Goal: Book appointment/travel/reservation

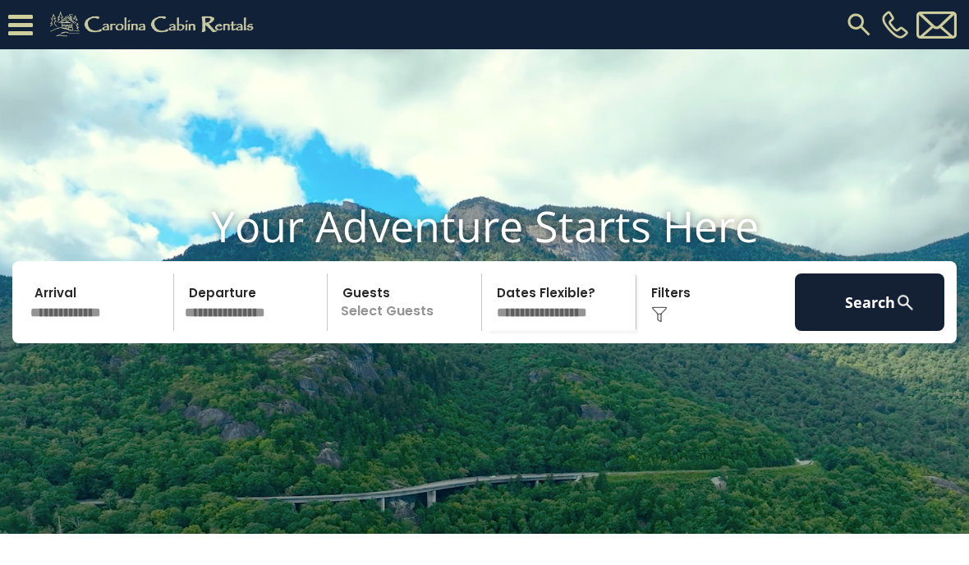
click at [58, 331] on input "text" at bounding box center [100, 303] width 150 height 58
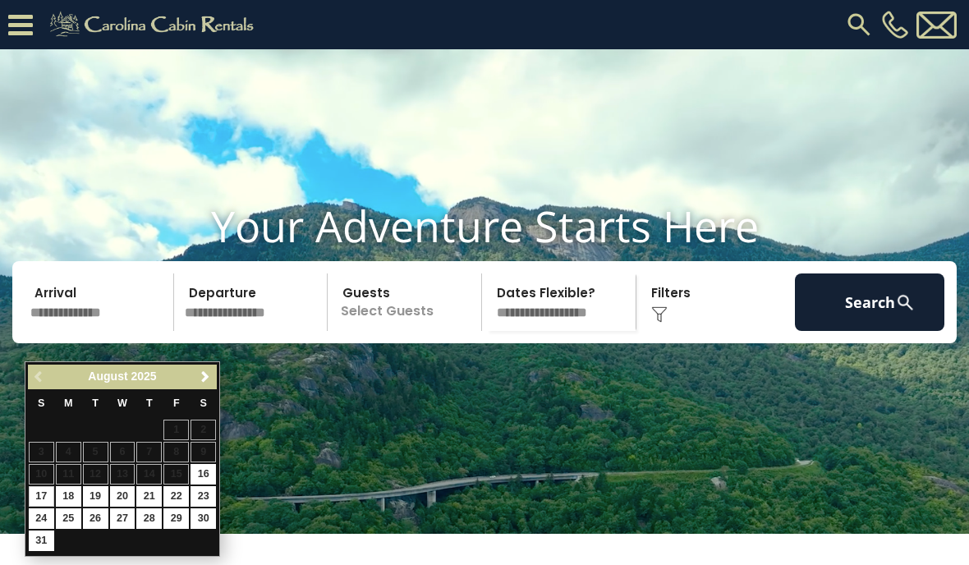
click at [47, 492] on link "17" at bounding box center [41, 496] width 25 height 21
type input "*******"
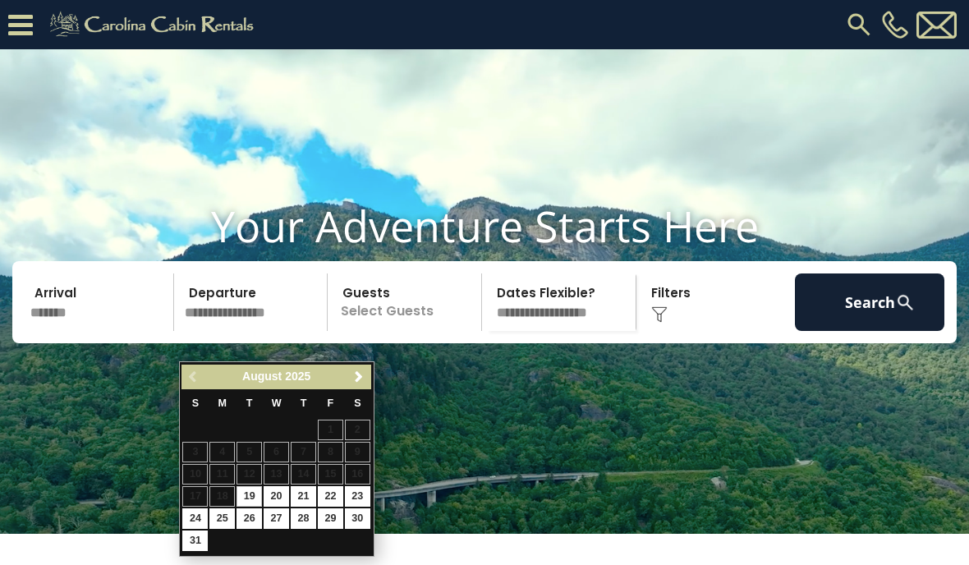
click at [301, 513] on link "28" at bounding box center [303, 519] width 25 height 21
type input "*******"
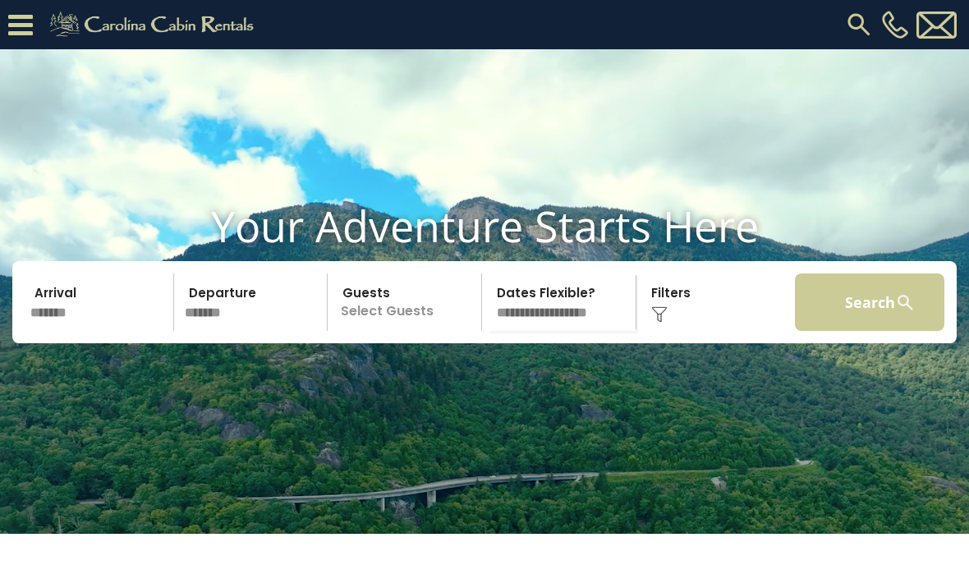
click at [916, 321] on button "Search" at bounding box center [870, 303] width 150 height 58
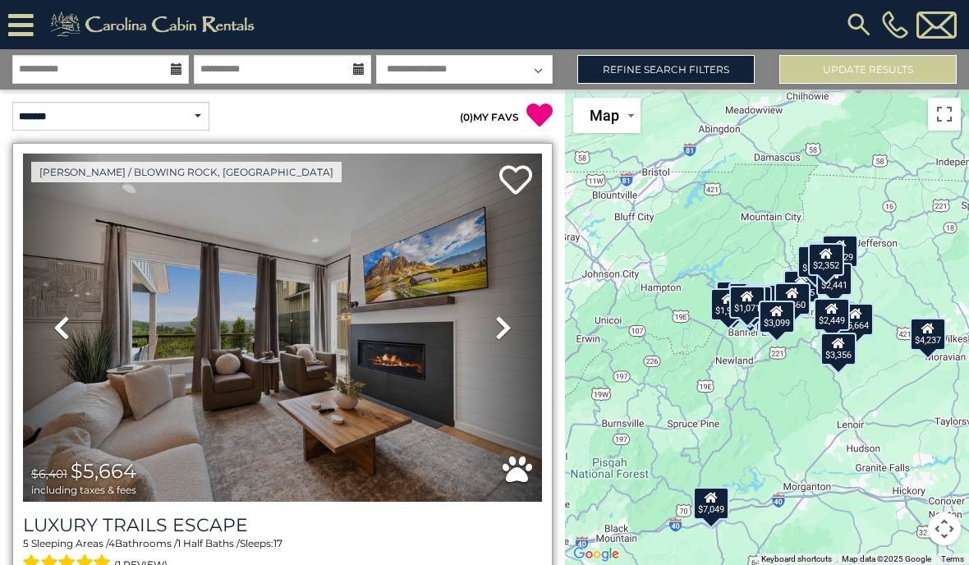
click at [504, 337] on icon at bounding box center [503, 328] width 16 height 26
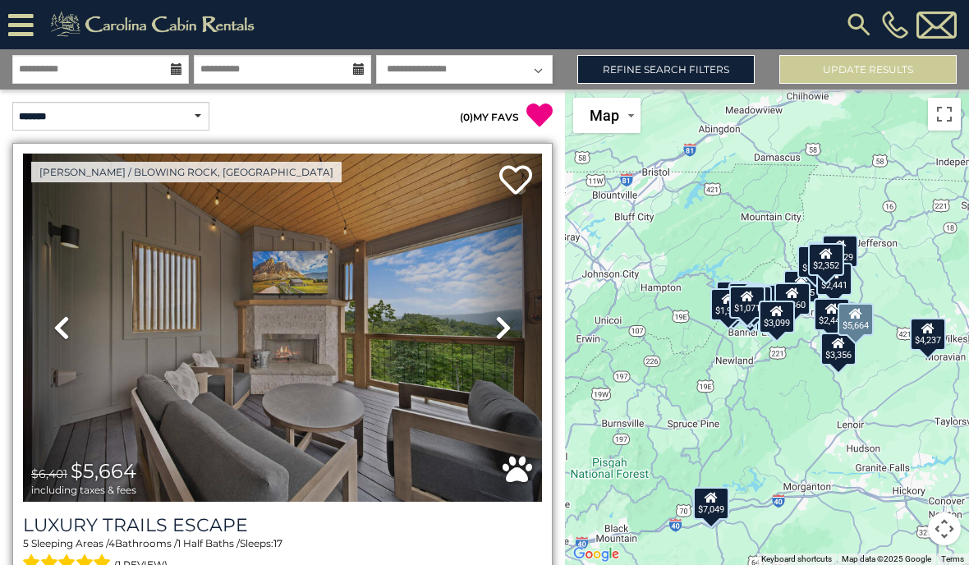
click at [510, 346] on link "Next" at bounding box center [503, 328] width 78 height 348
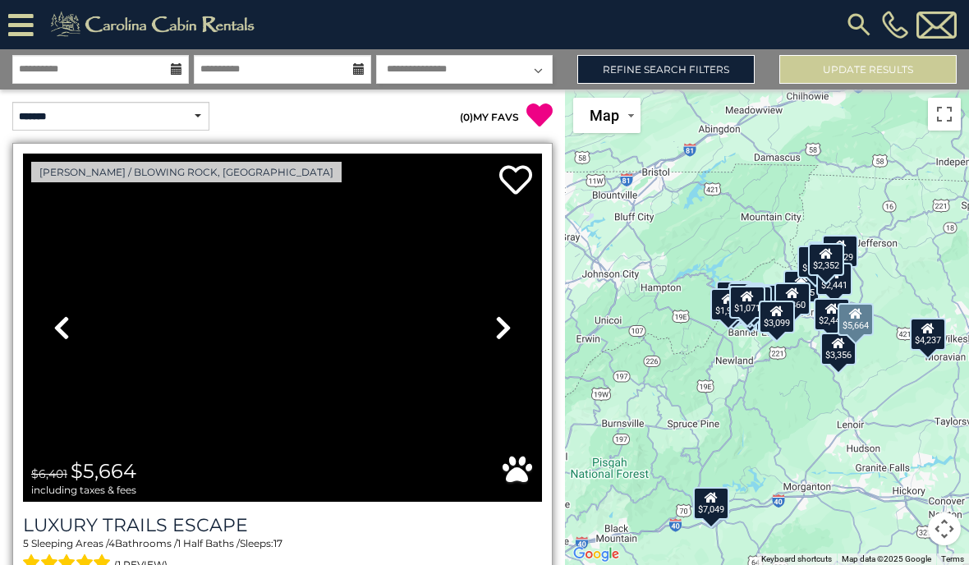
click at [523, 346] on link "Next" at bounding box center [503, 328] width 78 height 348
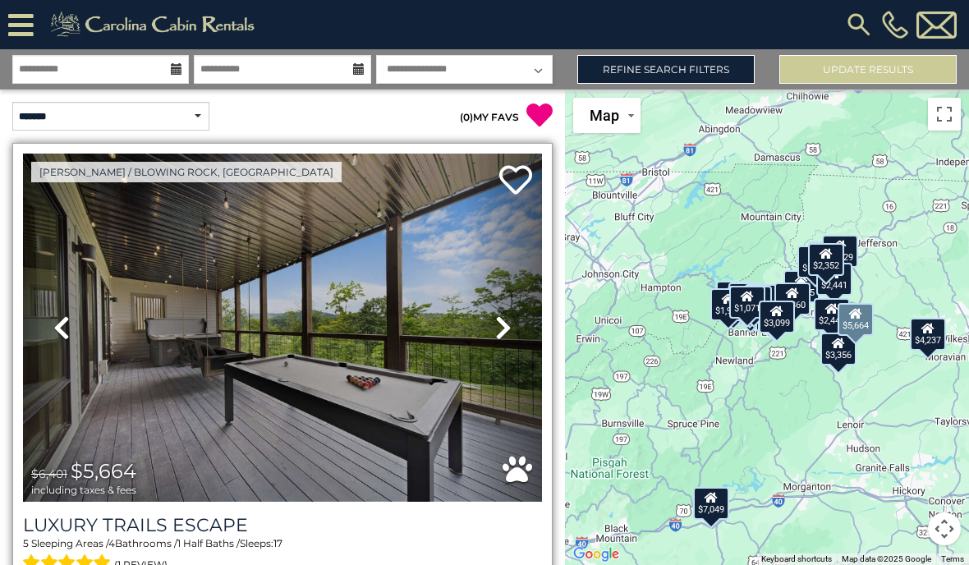
click at [516, 341] on link "Next" at bounding box center [503, 328] width 78 height 348
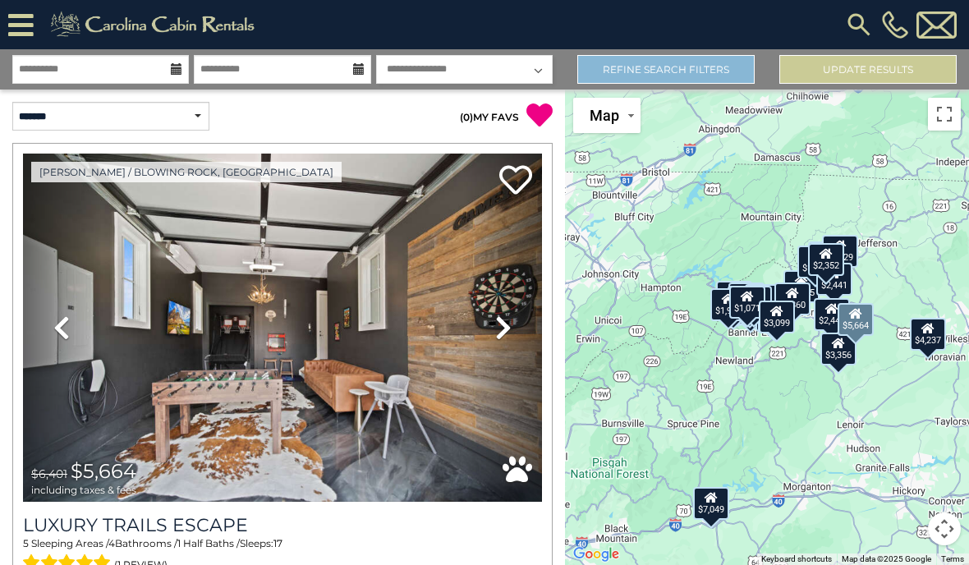
click at [703, 68] on link "Refine Search Filters" at bounding box center [666, 69] width 177 height 29
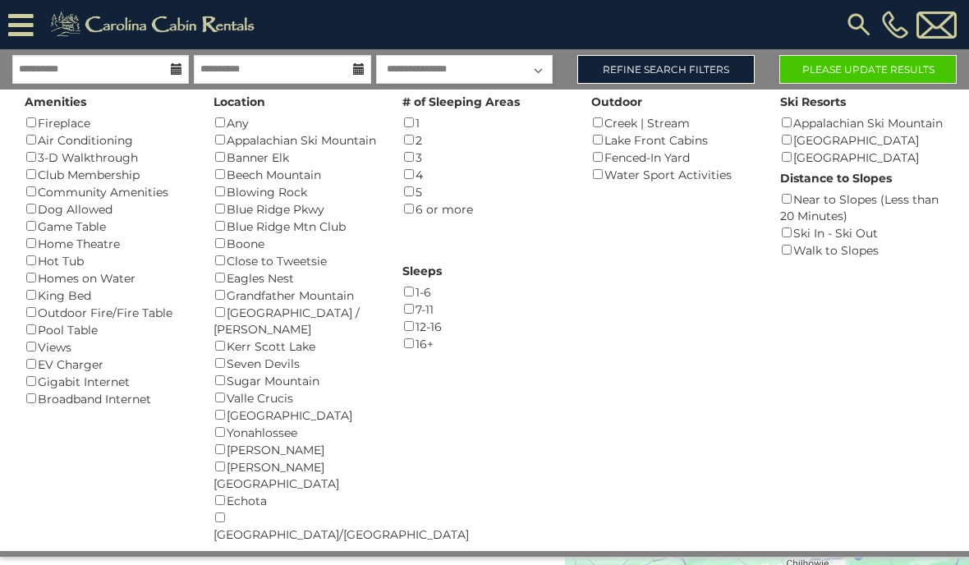
click at [398, 127] on div "# of Sleeping Areas 1 () 2 () 3 () 4 () 5 () 6 or more ()" at bounding box center [484, 154] width 189 height 128
click at [579, 259] on div "Sleeps 1-6 () 7-11 () 12-16 () 16+ ()" at bounding box center [484, 306] width 189 height 94
click at [899, 71] on button "Please Update Results" at bounding box center [868, 69] width 177 height 29
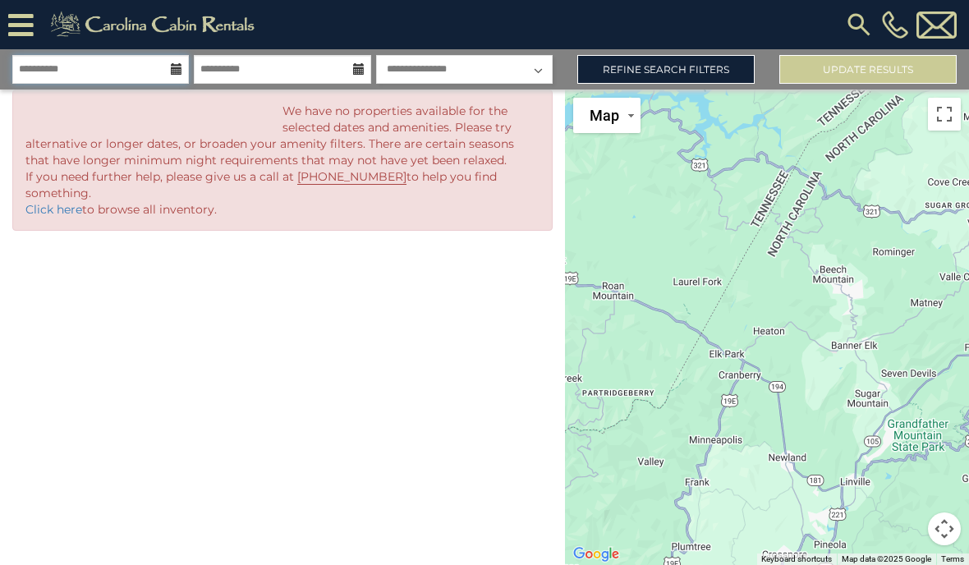
click at [85, 69] on input "**********" at bounding box center [100, 69] width 177 height 29
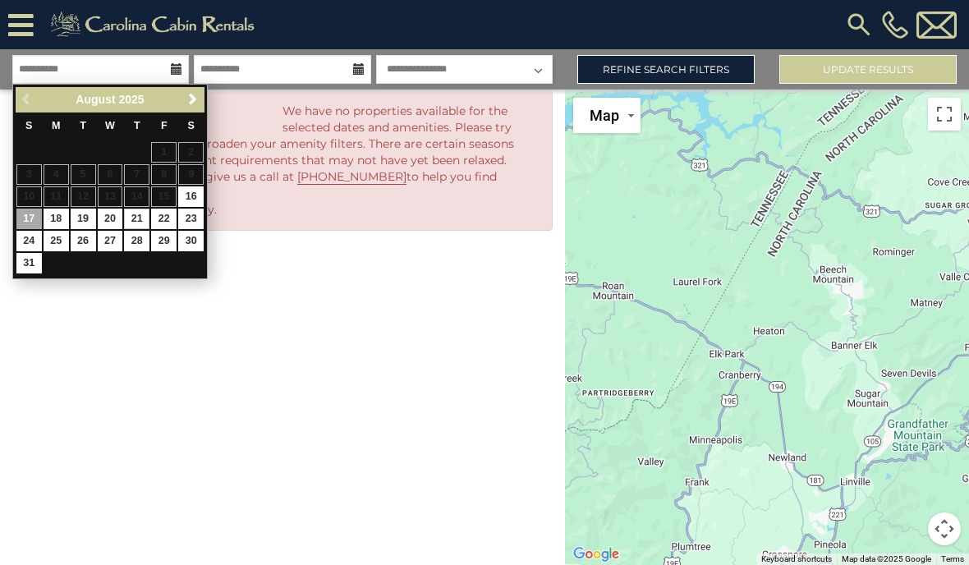
click at [142, 209] on link "21" at bounding box center [136, 219] width 25 height 21
type input "*******"
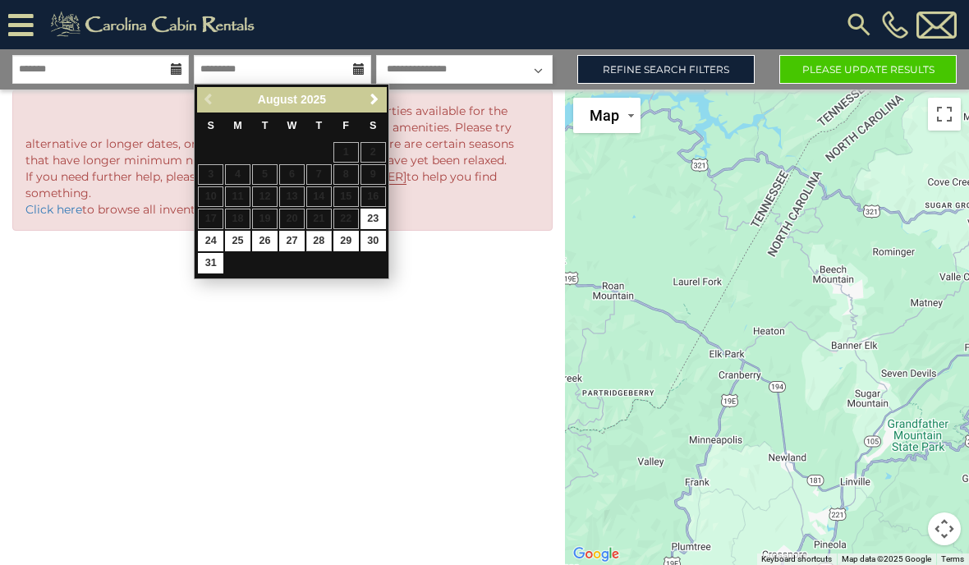
click at [315, 241] on link "28" at bounding box center [318, 241] width 25 height 21
type input "*******"
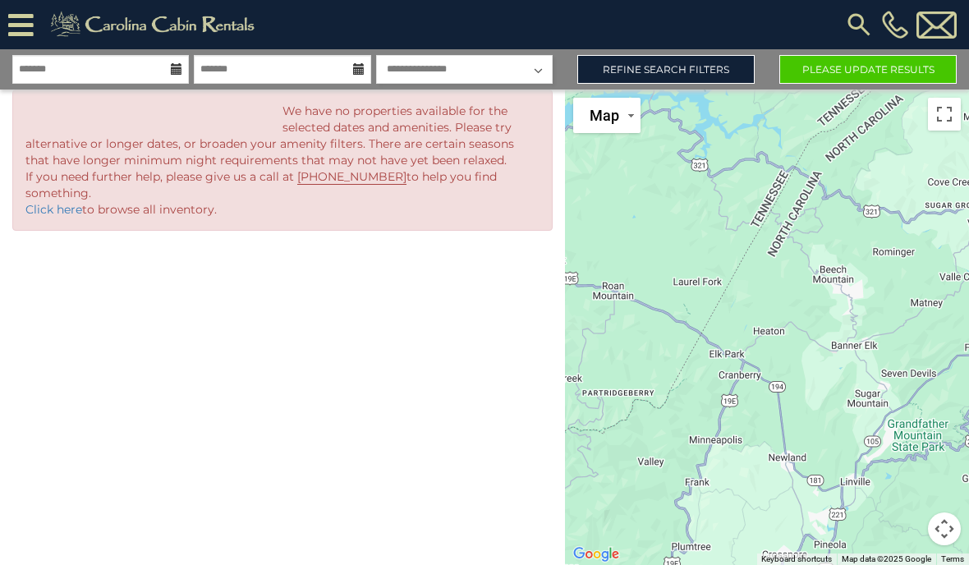
click at [863, 76] on button "Please Update Results" at bounding box center [868, 69] width 177 height 29
click at [48, 202] on link "Click here" at bounding box center [53, 209] width 57 height 15
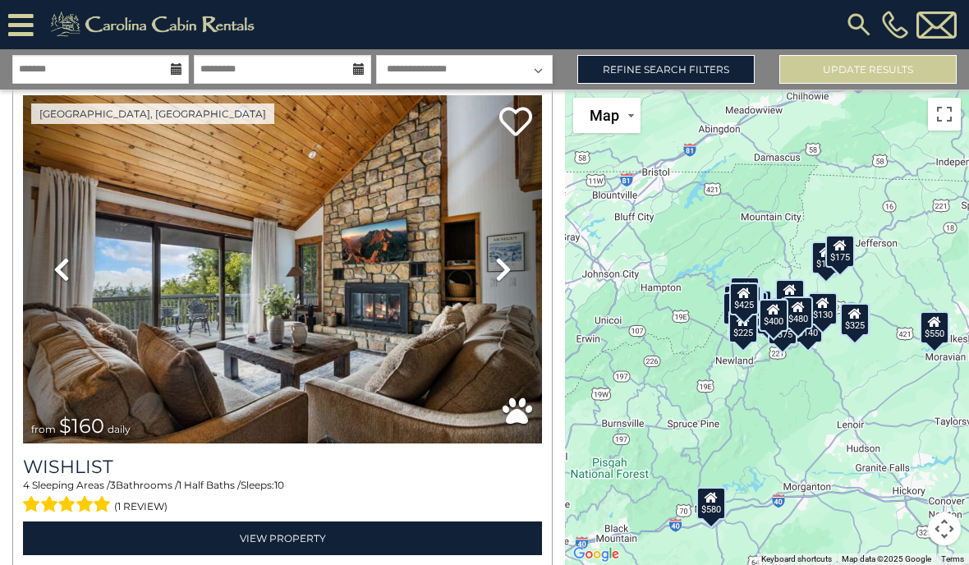
scroll to position [6936, 0]
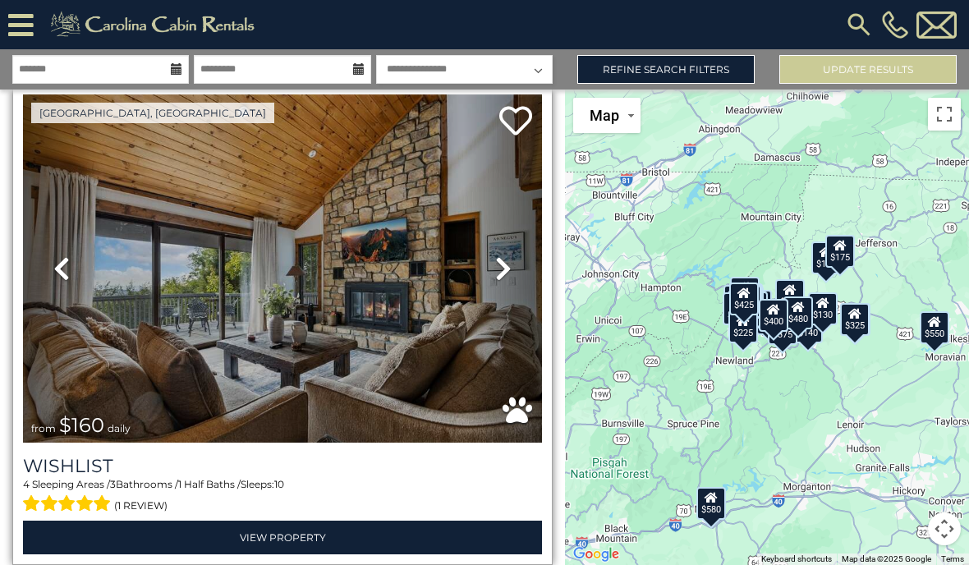
click at [490, 267] on link "Next" at bounding box center [503, 268] width 78 height 348
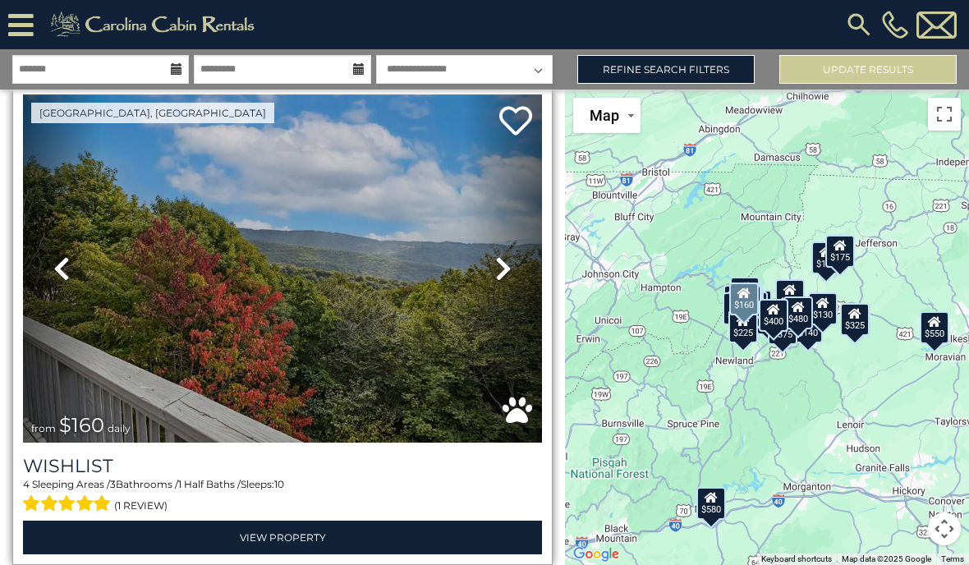
click at [486, 278] on link "Next" at bounding box center [503, 268] width 78 height 348
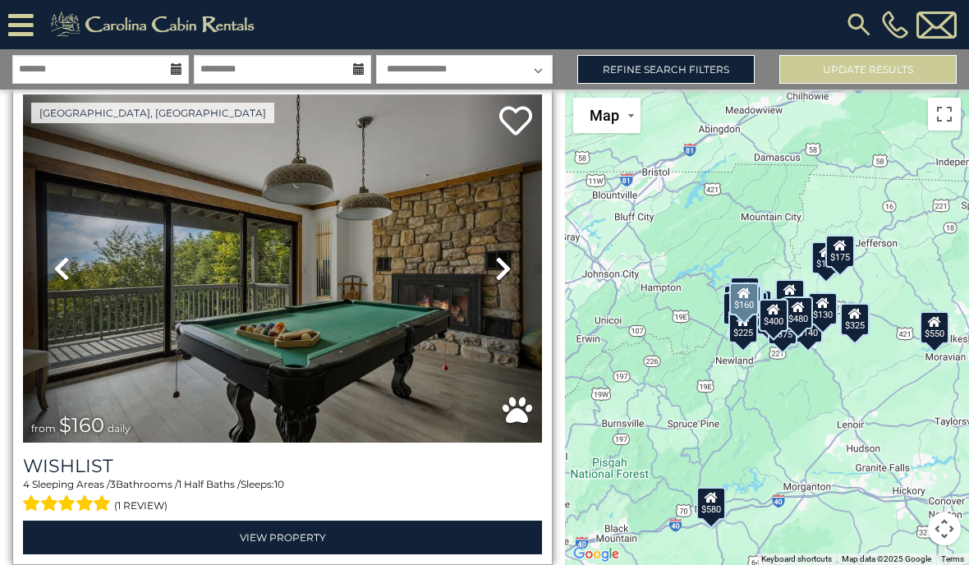
click at [499, 273] on icon at bounding box center [503, 269] width 16 height 26
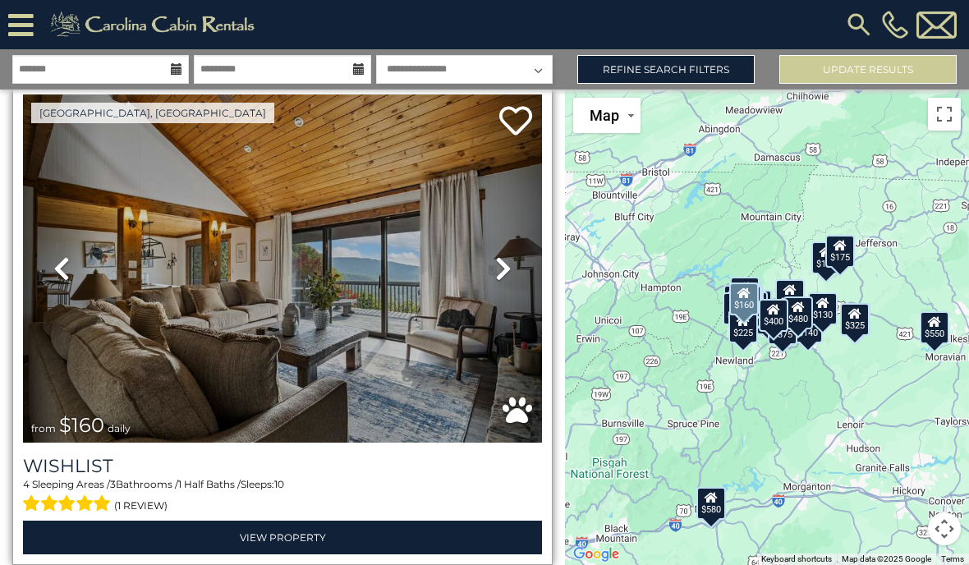
click at [499, 280] on icon at bounding box center [503, 269] width 16 height 26
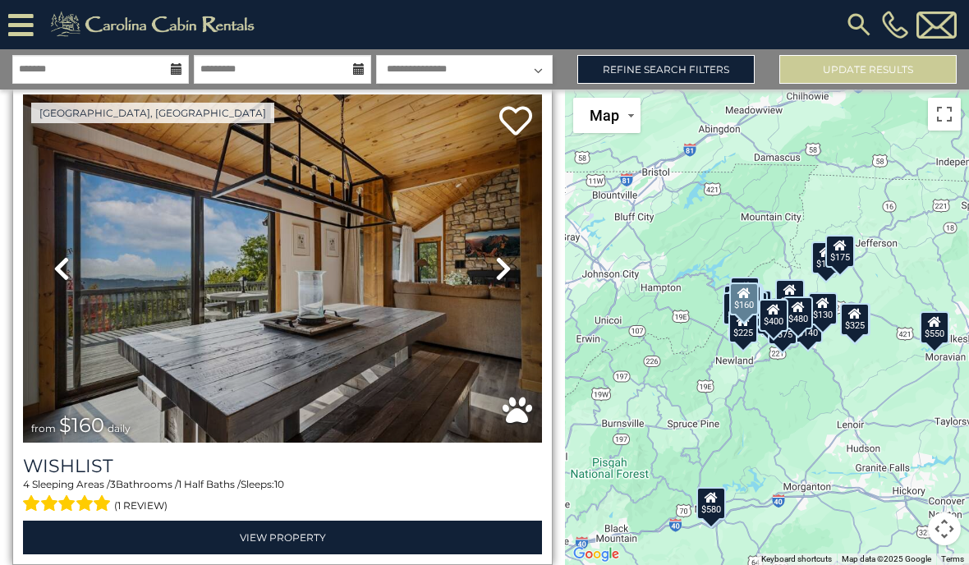
click at [503, 269] on icon at bounding box center [503, 269] width 16 height 26
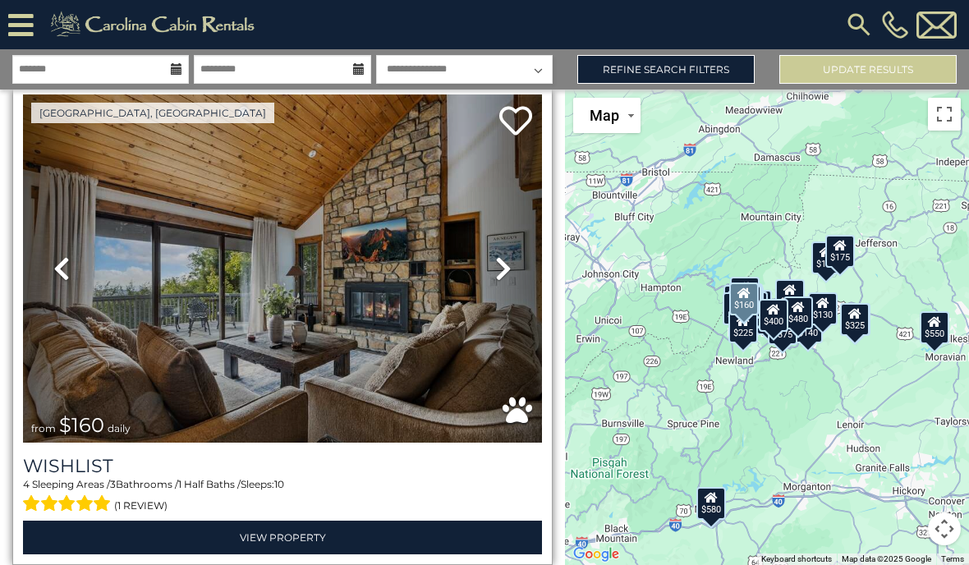
click at [497, 265] on icon at bounding box center [503, 269] width 16 height 26
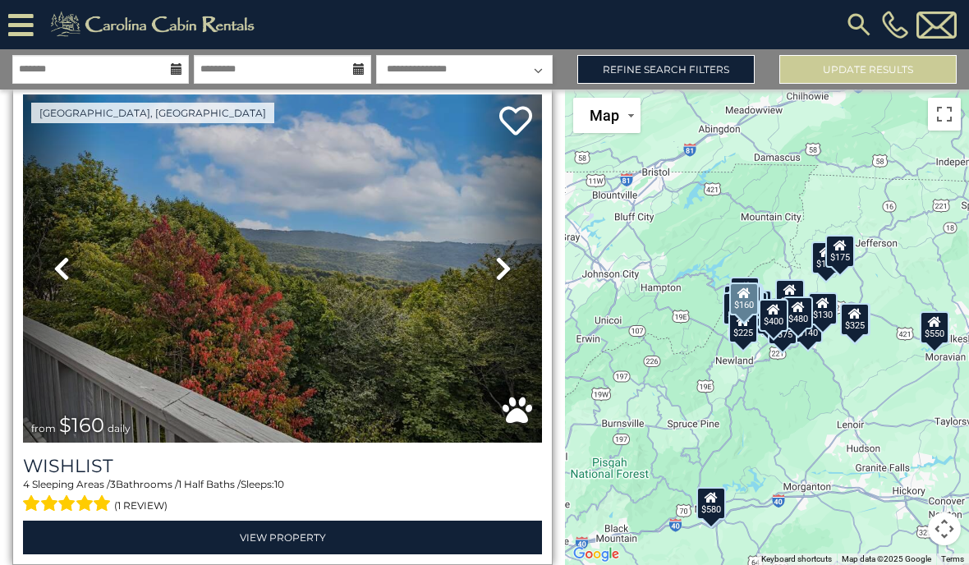
click at [494, 276] on link "Next" at bounding box center [503, 268] width 78 height 348
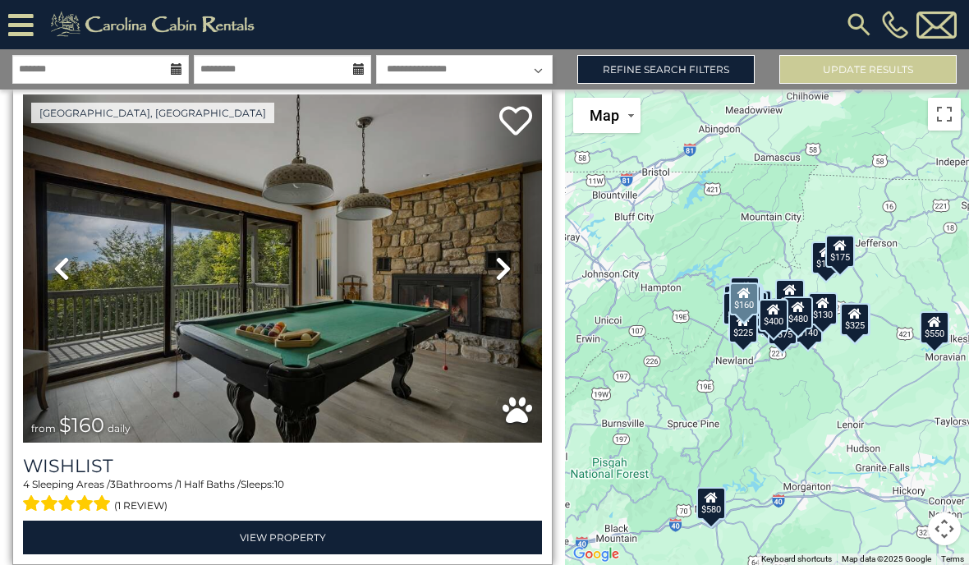
click at [505, 275] on icon at bounding box center [503, 269] width 16 height 26
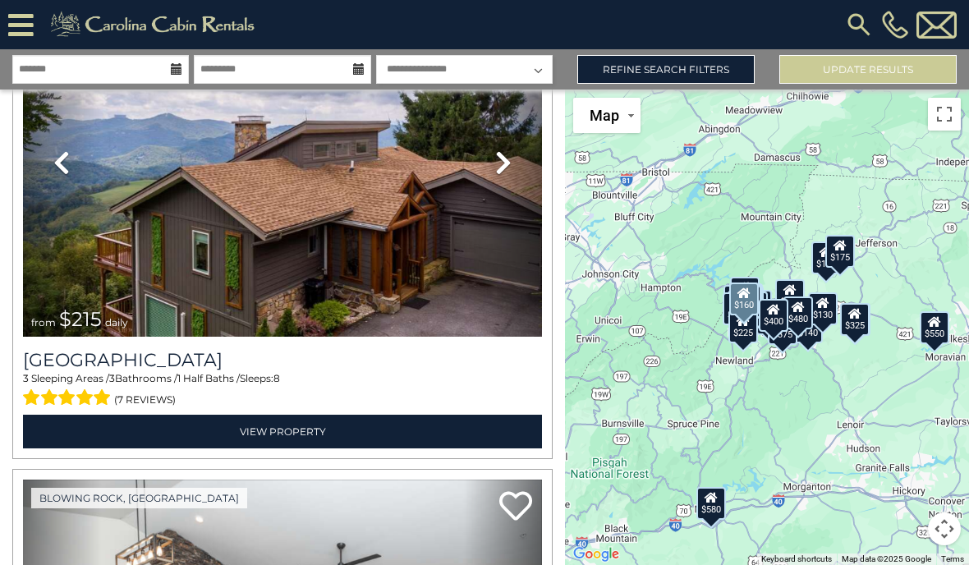
scroll to position [8517, 0]
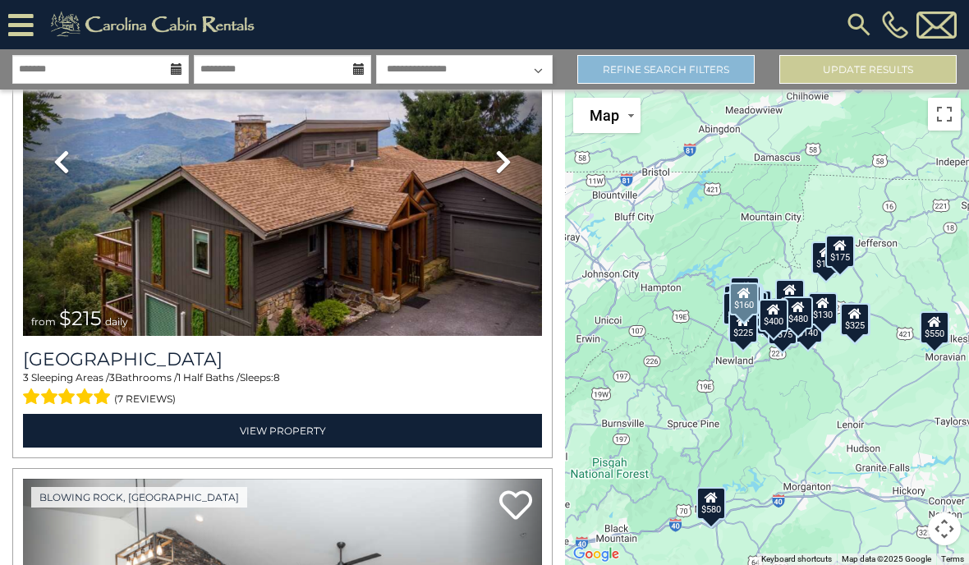
click at [651, 58] on link "Refine Search Filters" at bounding box center [666, 69] width 177 height 29
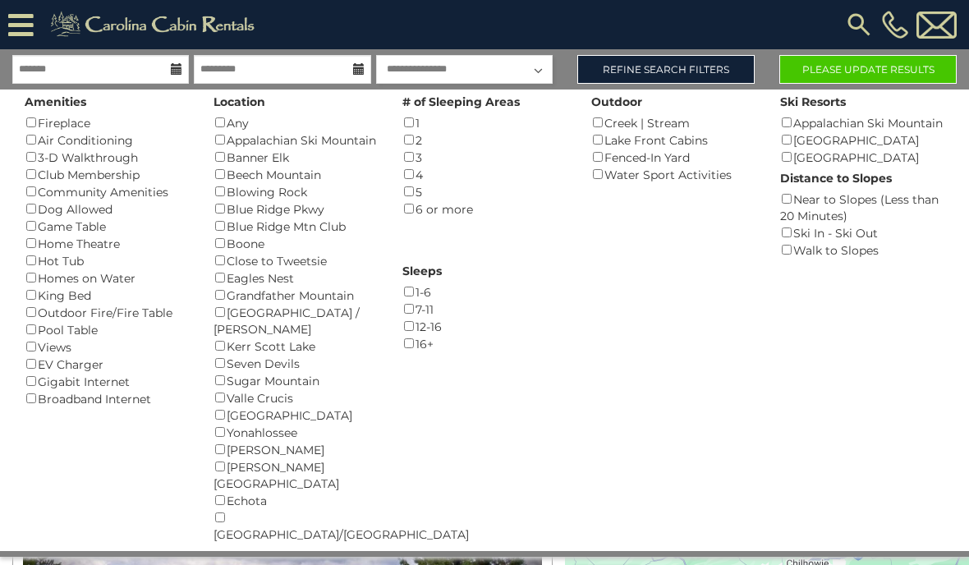
click at [920, 74] on button "Please Update Results" at bounding box center [868, 69] width 177 height 29
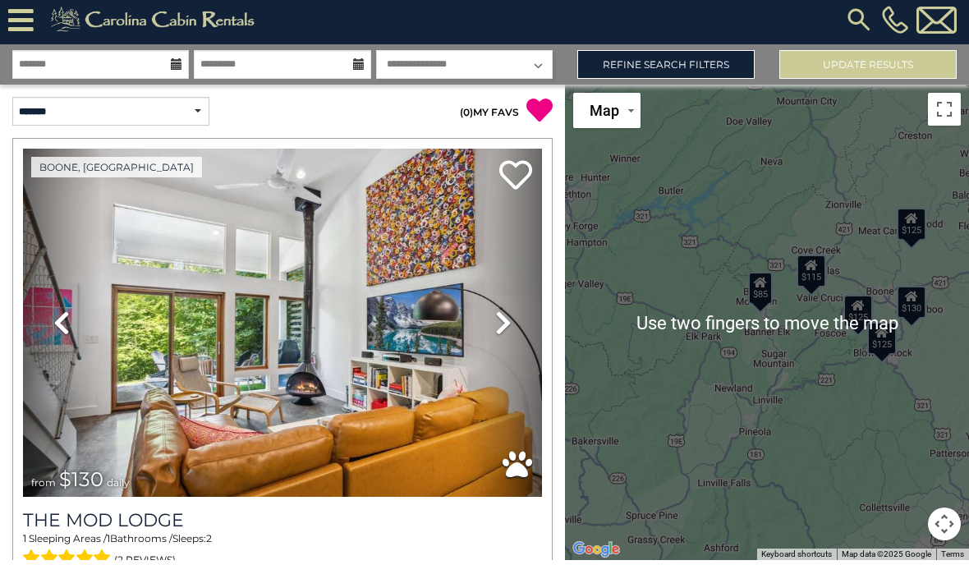
scroll to position [69, 0]
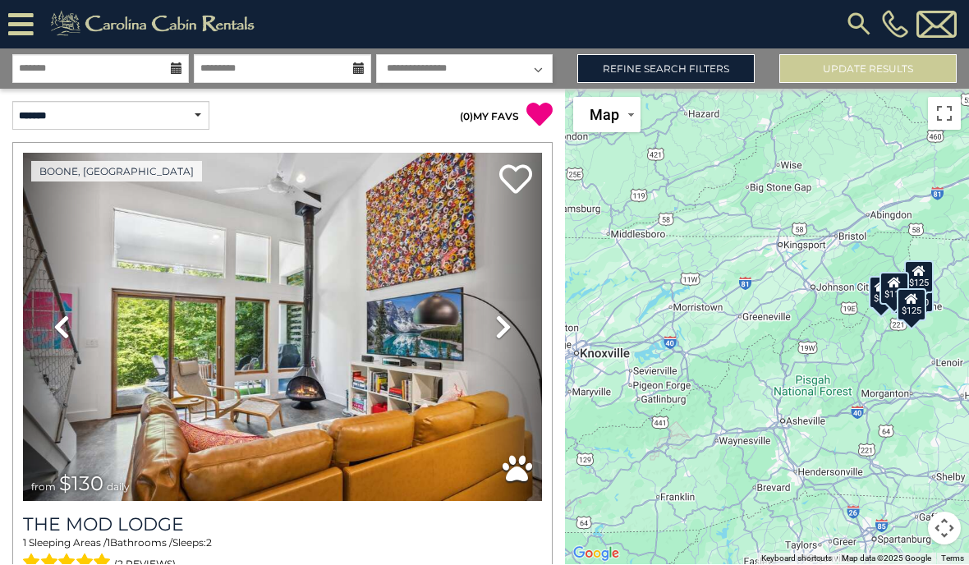
click at [732, 405] on div "$130 $85 $125 $125 $125 $125 $115 $125 $130 $85 $125 $125 $125 $125 $115 $125" at bounding box center [767, 328] width 404 height 476
click at [749, 400] on div "$130 $85 $125 $125 $125 $125 $115 $125 $130 $85 $125 $125 $125 $125 $115 $125" at bounding box center [767, 328] width 404 height 476
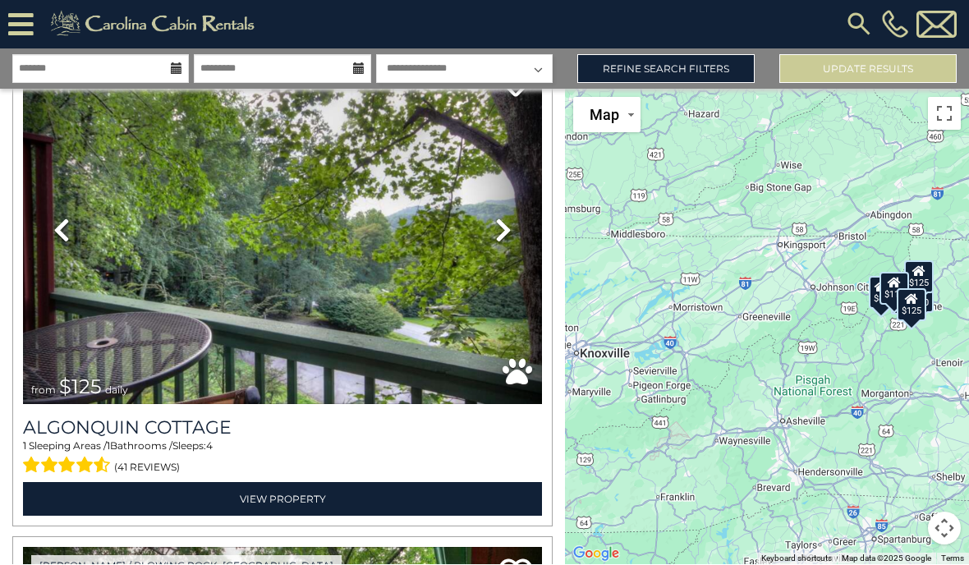
scroll to position [1075, 0]
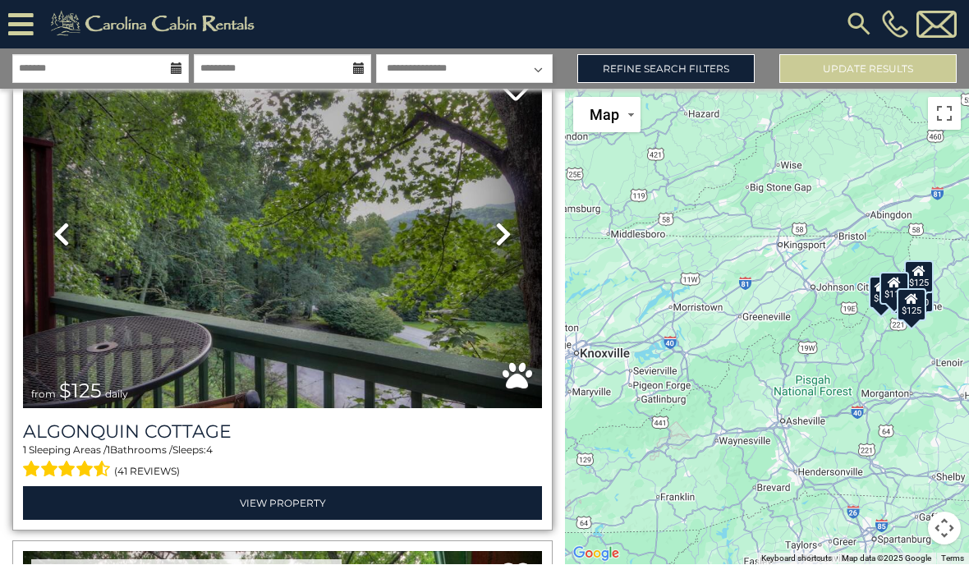
click at [498, 222] on icon at bounding box center [503, 235] width 16 height 26
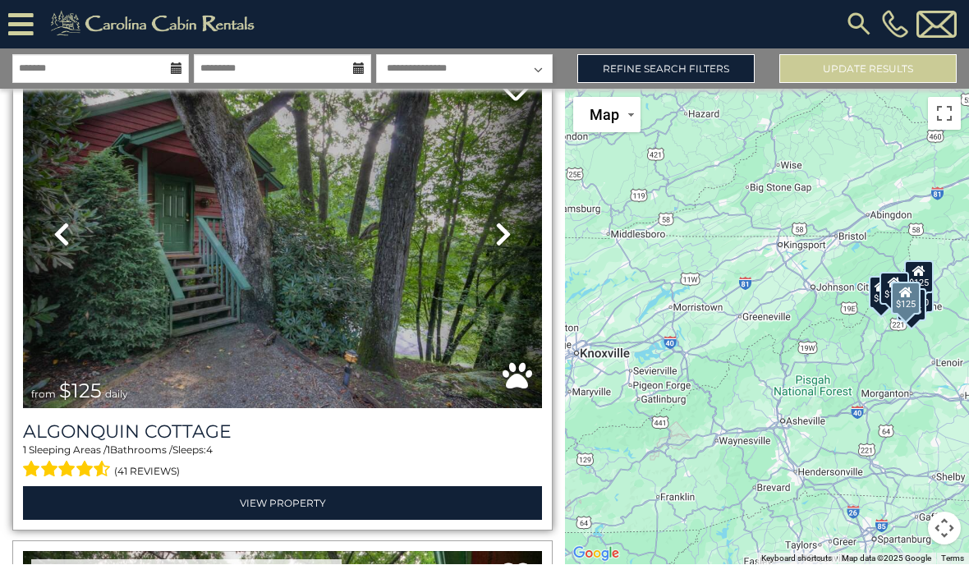
click at [500, 179] on link "Next" at bounding box center [503, 235] width 78 height 348
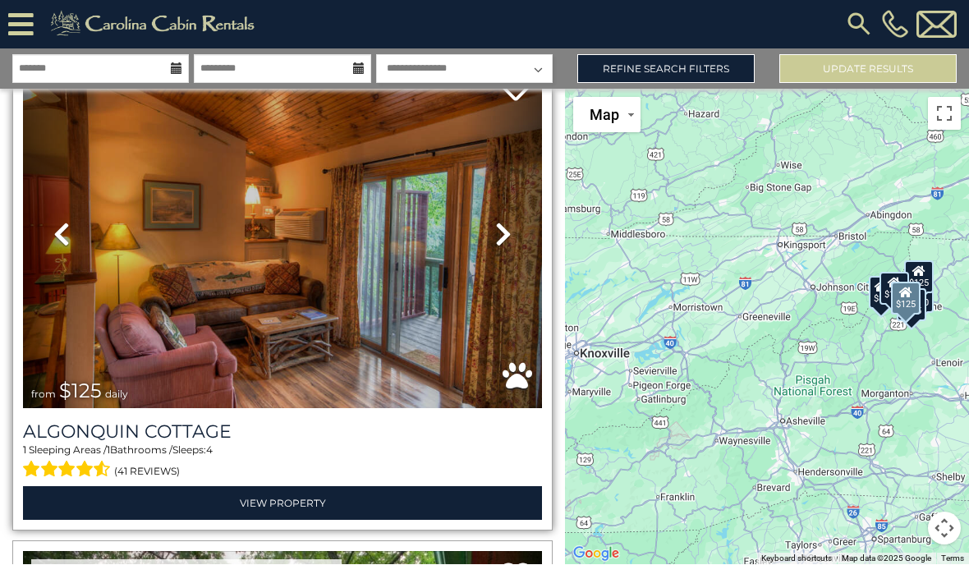
click at [518, 172] on link "Next" at bounding box center [503, 235] width 78 height 348
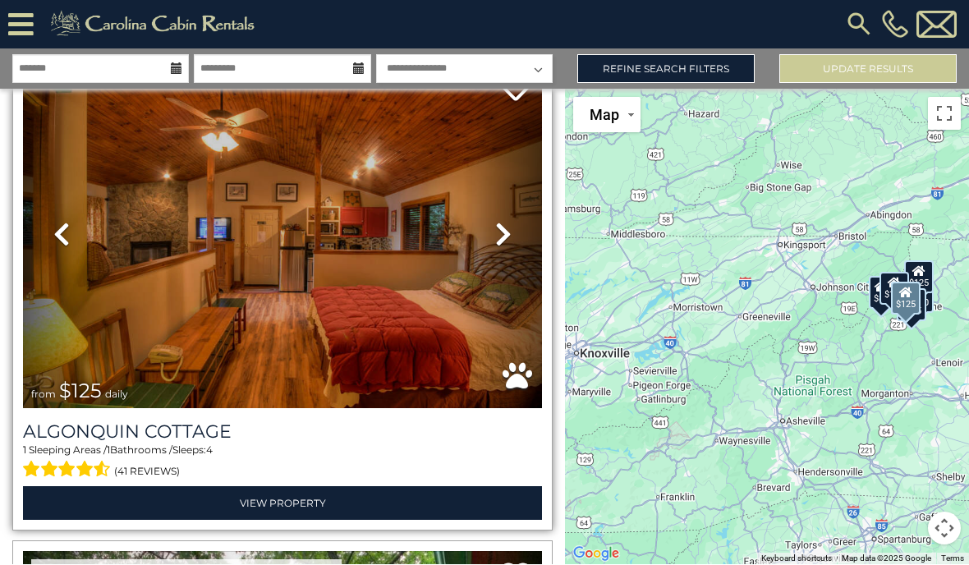
click at [500, 222] on icon at bounding box center [503, 235] width 16 height 26
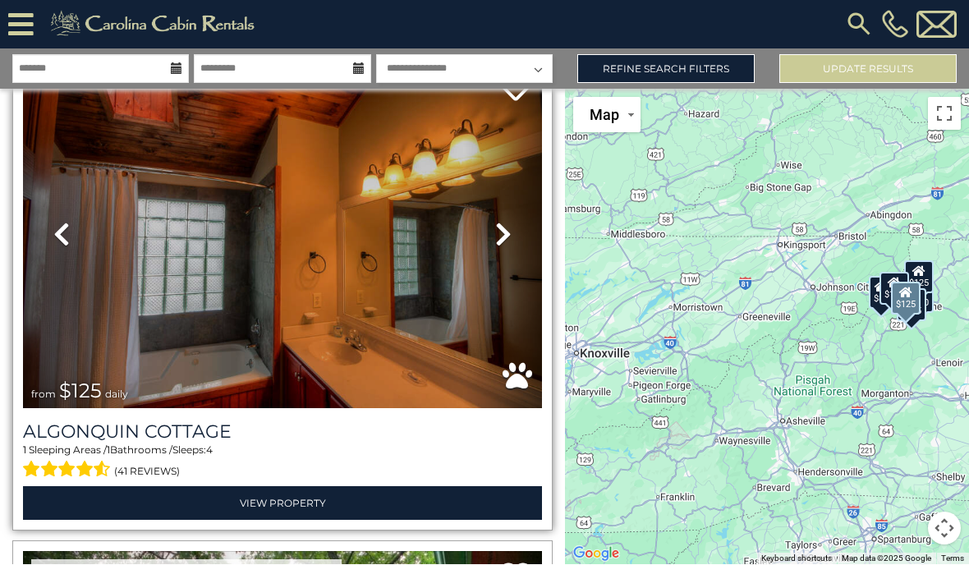
click at [507, 180] on link "Next" at bounding box center [503, 235] width 78 height 348
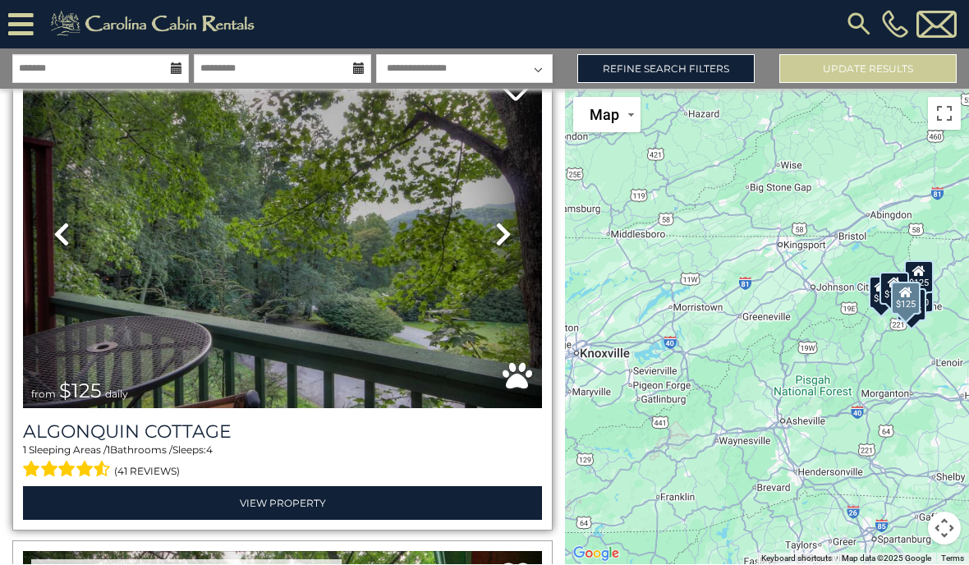
click at [509, 222] on icon at bounding box center [503, 235] width 16 height 26
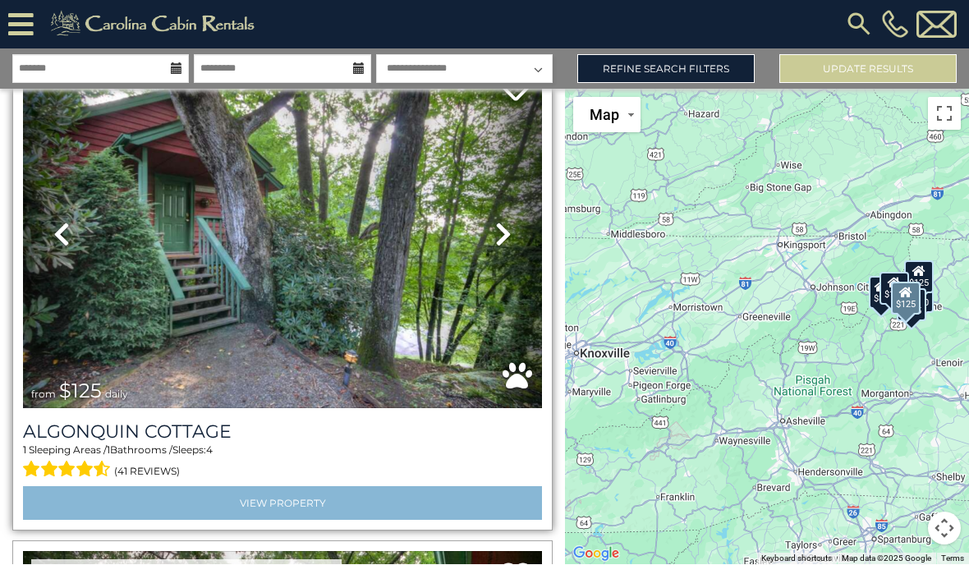
click at [407, 487] on link "View Property" at bounding box center [282, 504] width 519 height 34
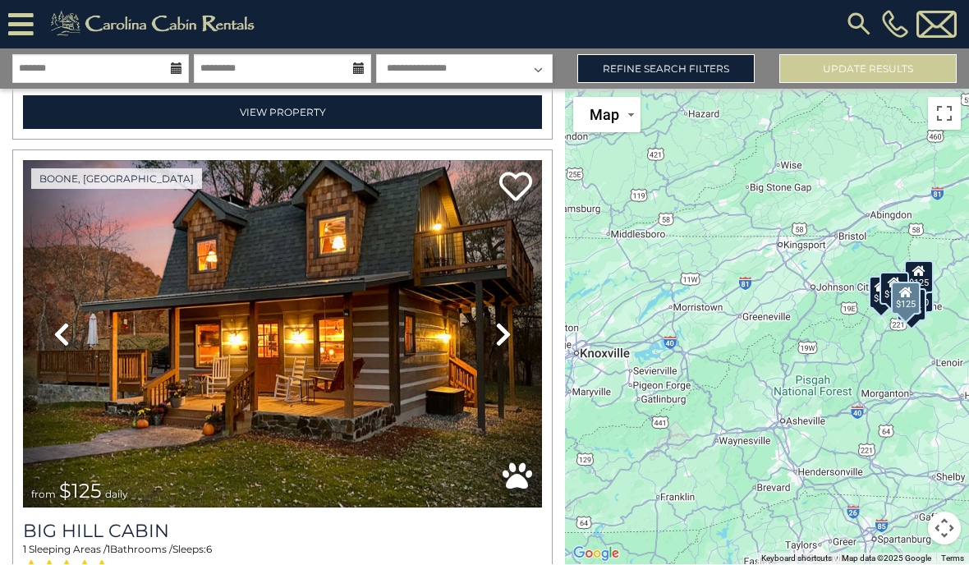
scroll to position [2450, 0]
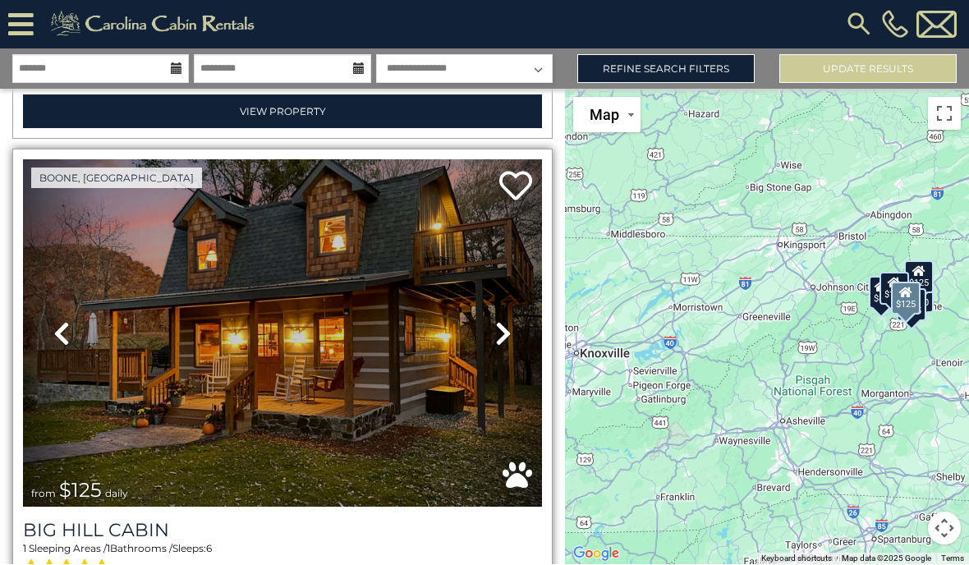
click at [48, 272] on link "Previous" at bounding box center [62, 334] width 78 height 348
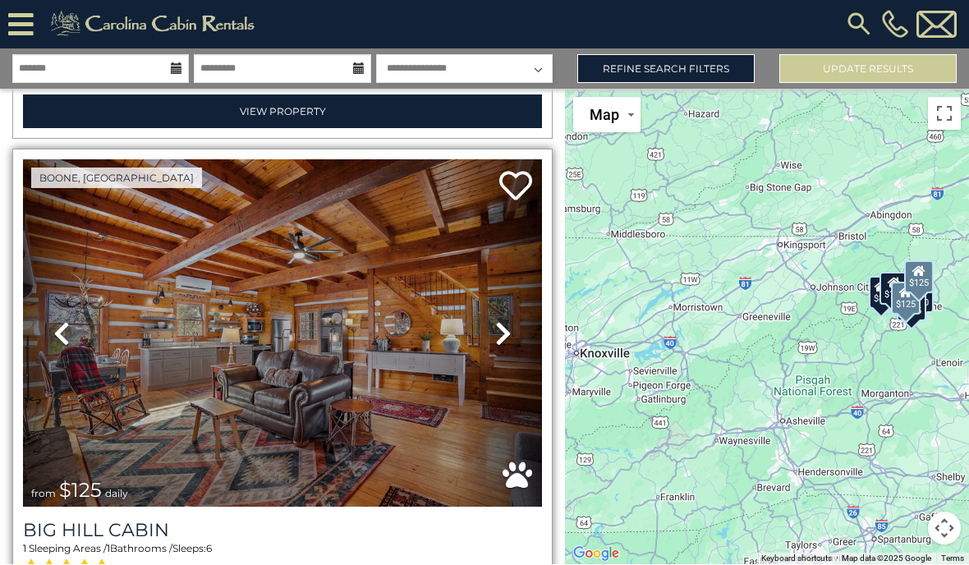
click at [63, 321] on icon at bounding box center [61, 334] width 16 height 26
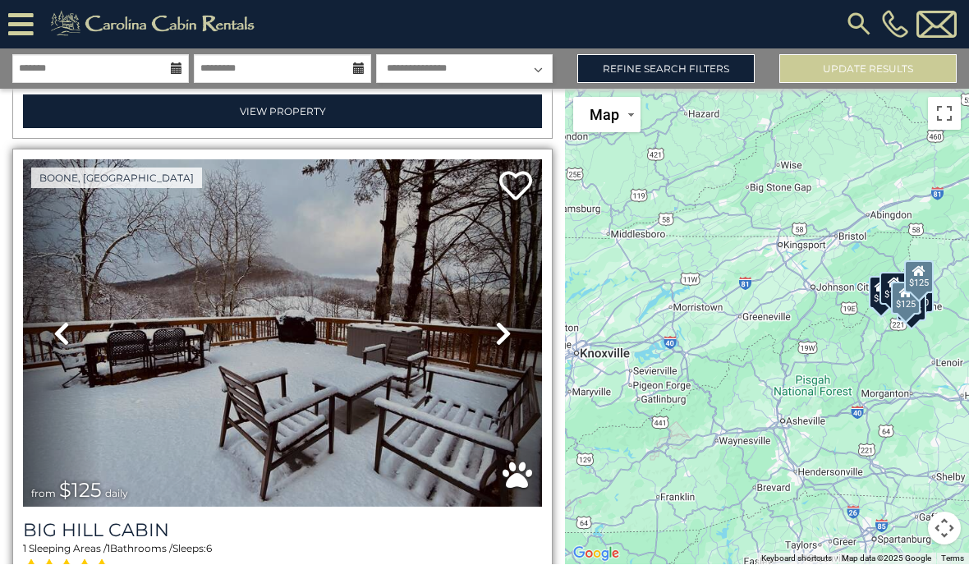
click at [67, 321] on icon at bounding box center [61, 334] width 16 height 26
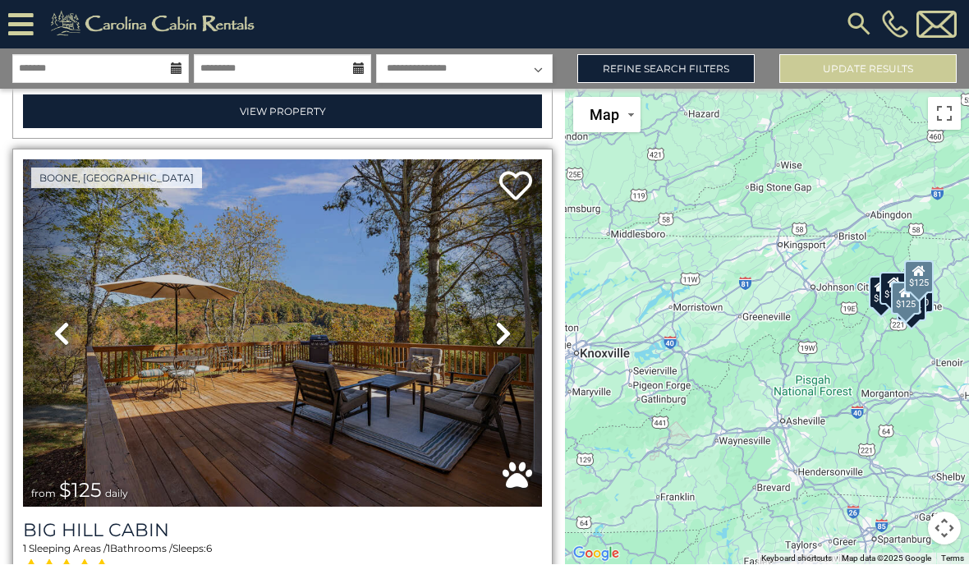
click at [62, 321] on icon at bounding box center [61, 334] width 16 height 26
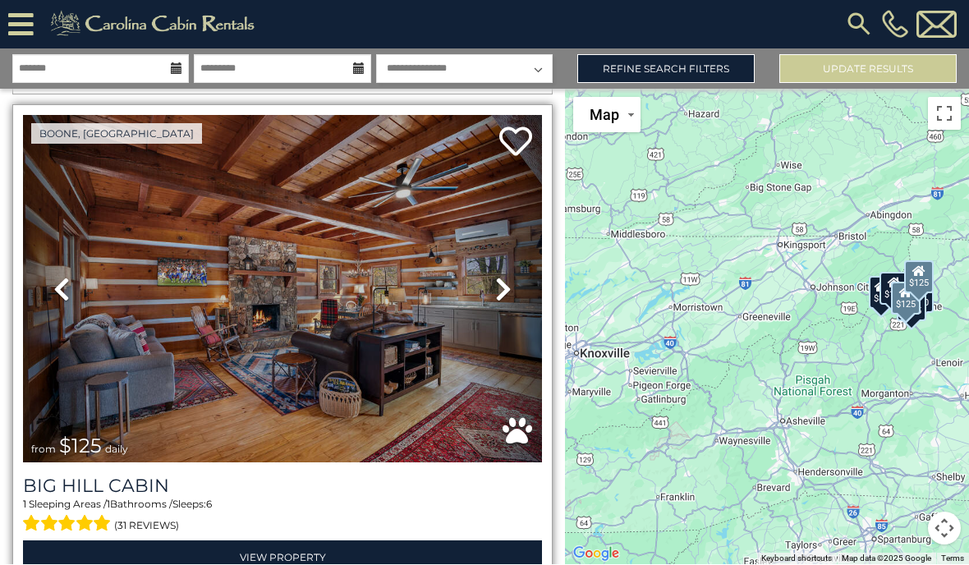
scroll to position [2495, 0]
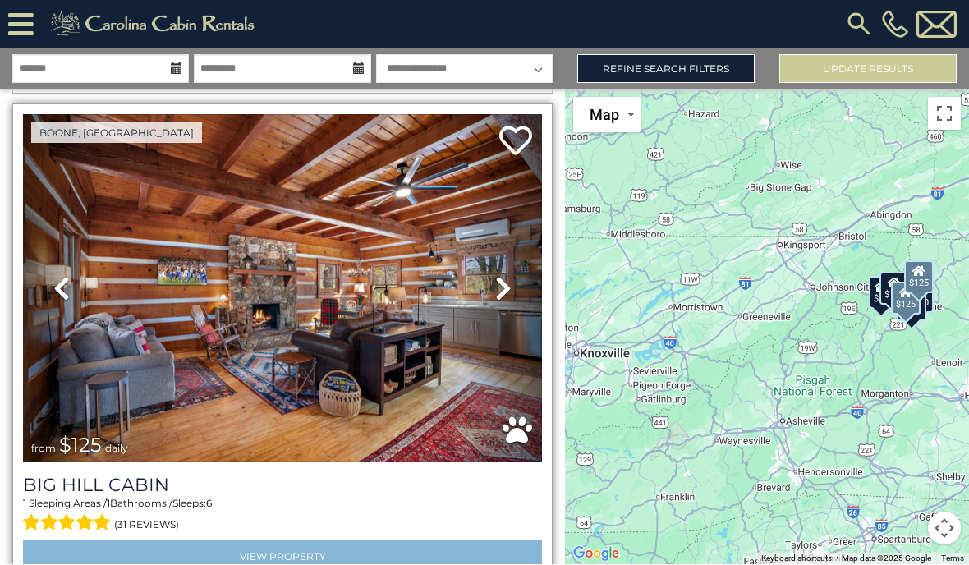
click at [232, 541] on link "View Property" at bounding box center [282, 558] width 519 height 34
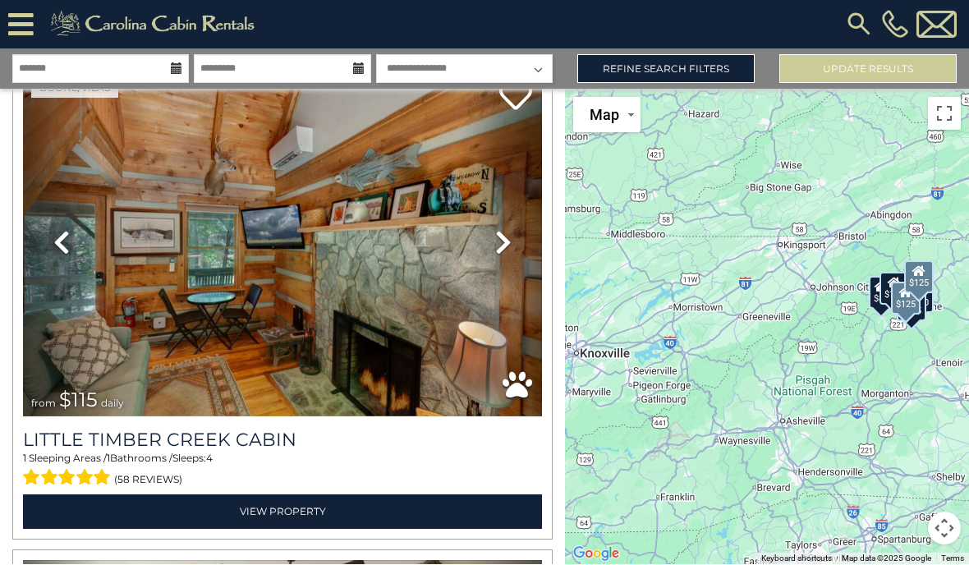
scroll to position [3090, 0]
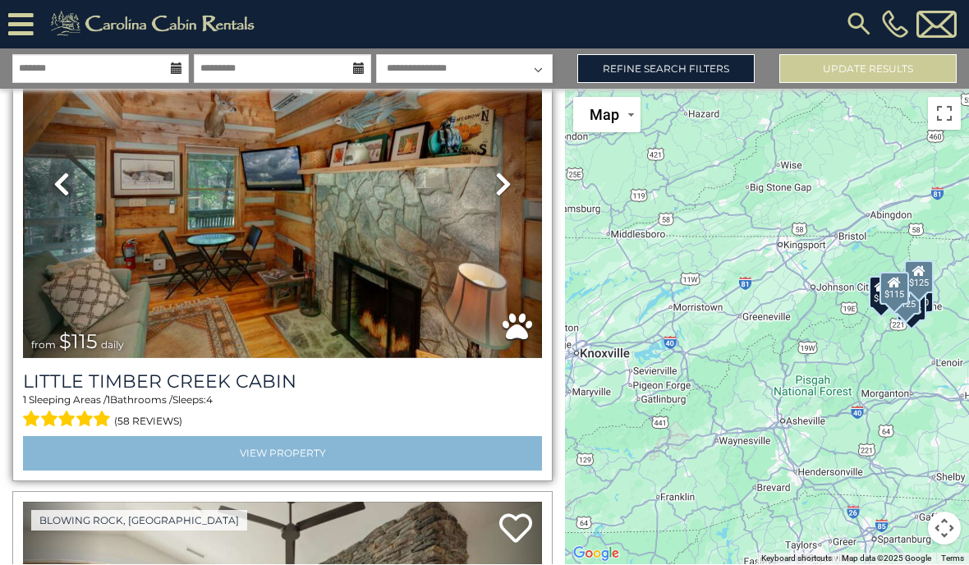
click at [98, 437] on link "View Property" at bounding box center [282, 454] width 519 height 34
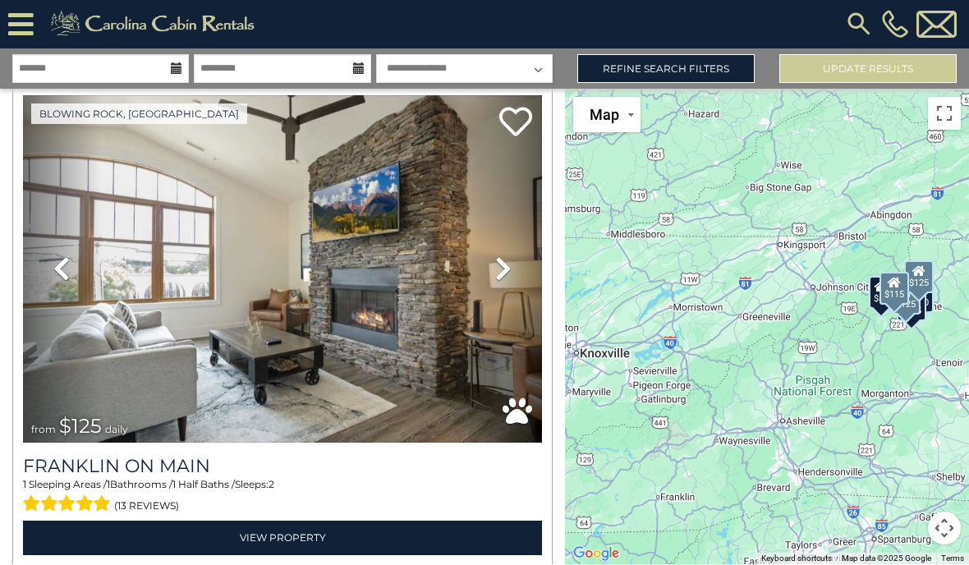
scroll to position [3497, 0]
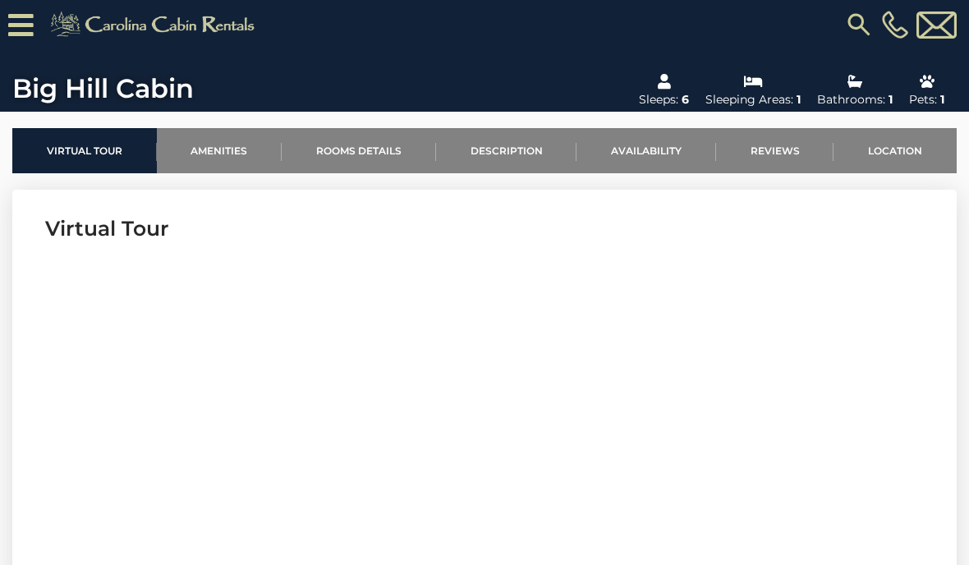
scroll to position [463, 0]
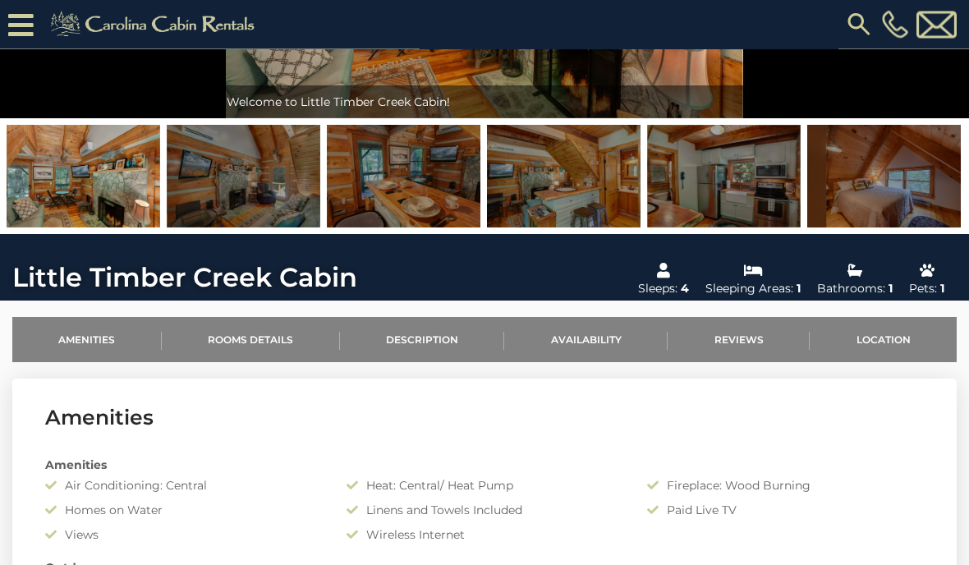
scroll to position [201, 0]
